Goal: Task Accomplishment & Management: Use online tool/utility

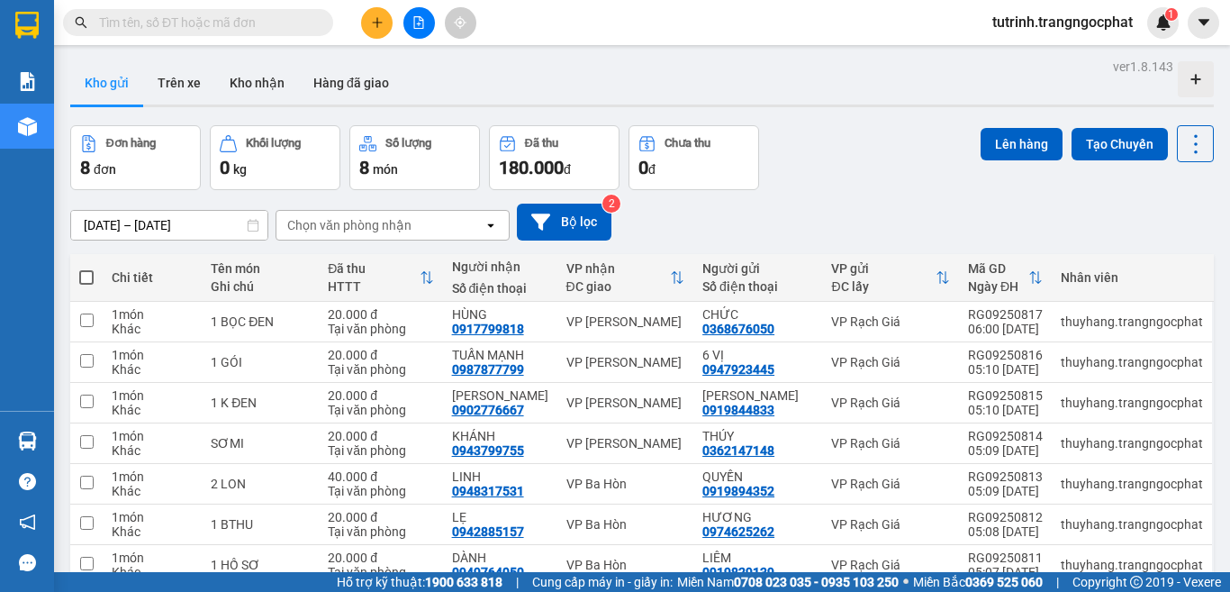
scroll to position [90, 0]
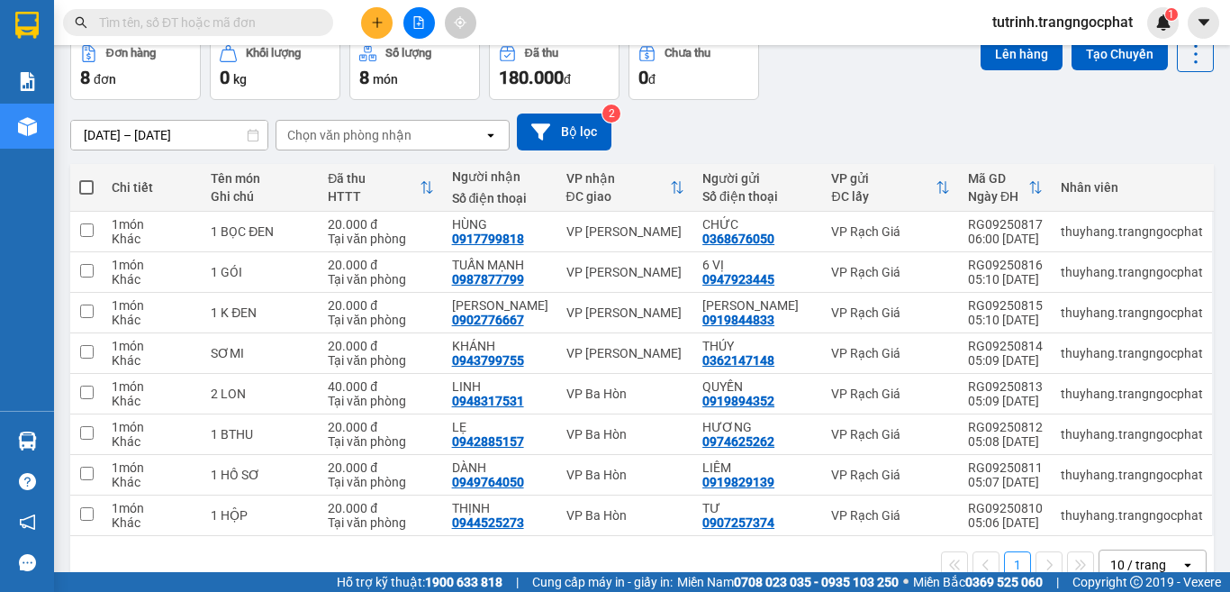
click at [92, 185] on span at bounding box center [86, 187] width 14 height 14
click at [86, 178] on input "checkbox" at bounding box center [86, 178] width 0 height 0
checkbox input "true"
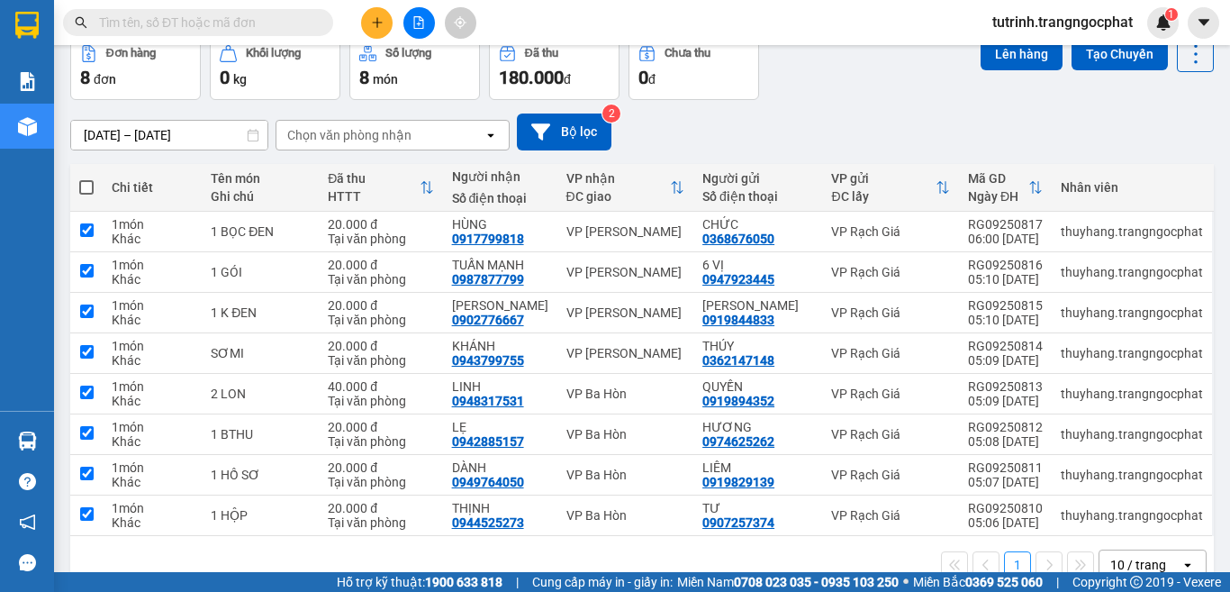
checkbox input "true"
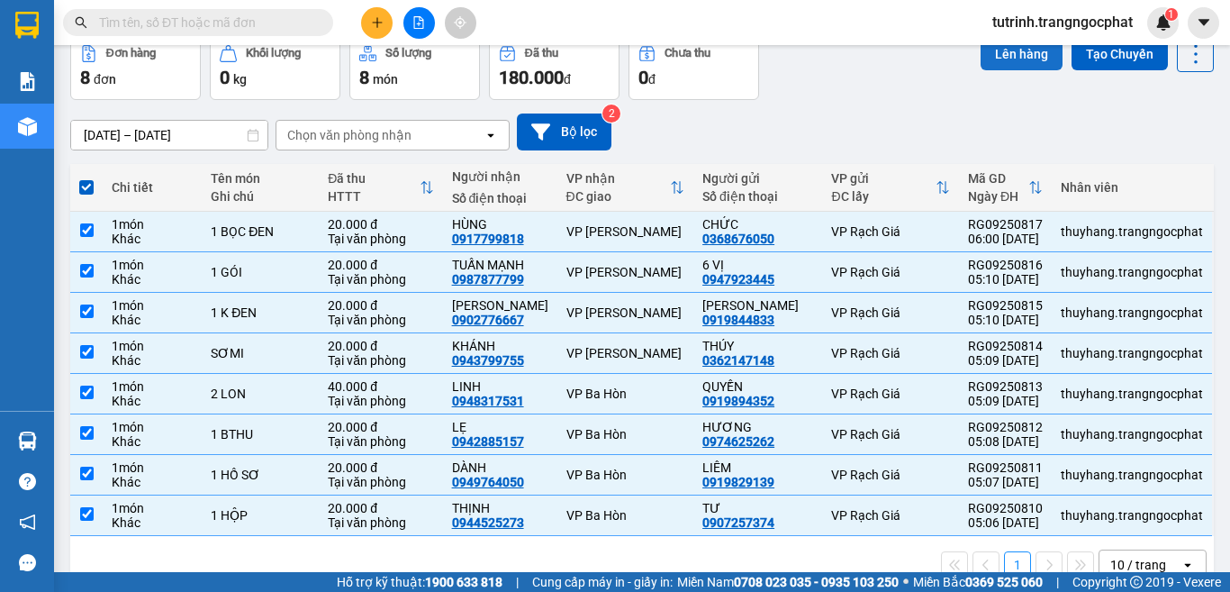
click at [1019, 57] on button "Lên hàng" at bounding box center [1022, 54] width 82 height 32
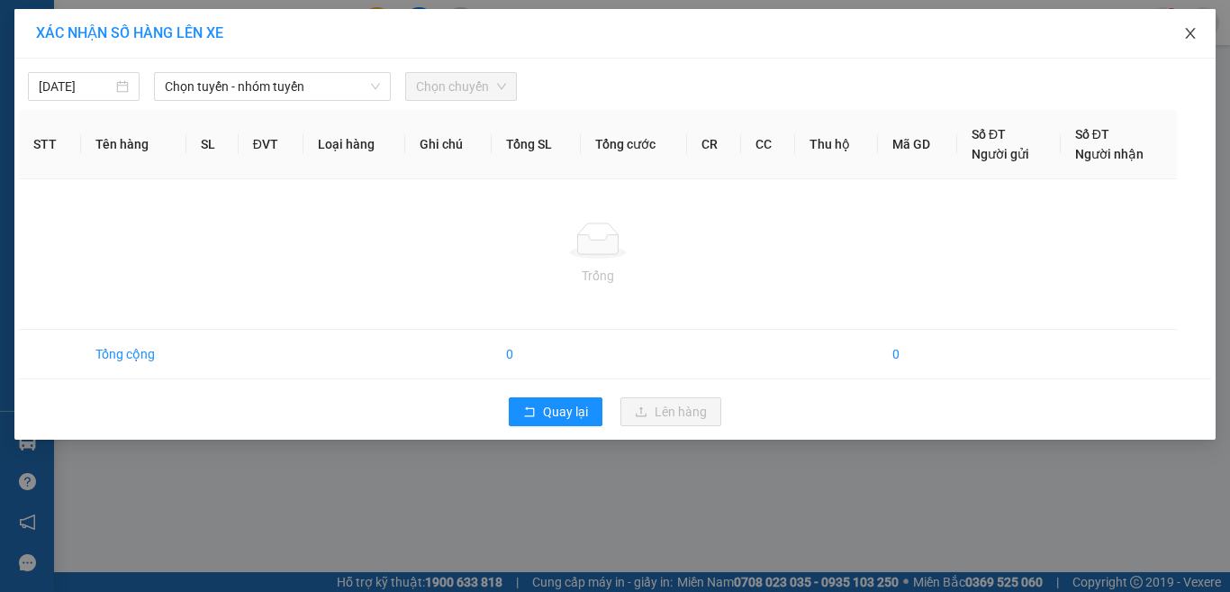
click at [1189, 32] on icon "close" at bounding box center [1190, 33] width 10 height 11
